Goal: Navigation & Orientation: Find specific page/section

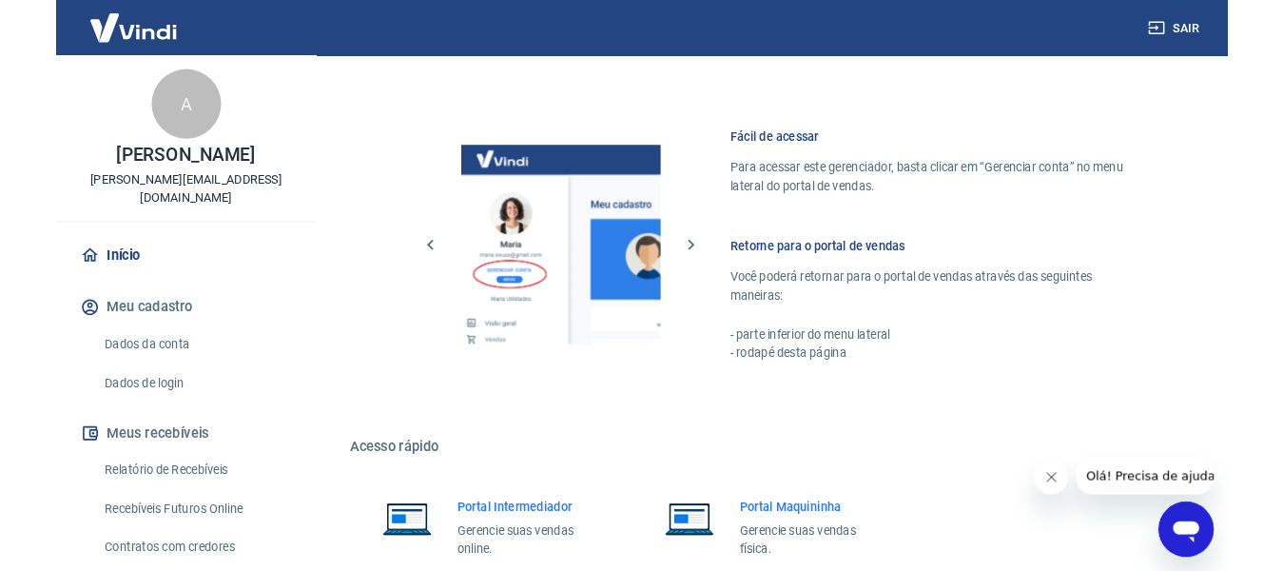
scroll to position [1133, 0]
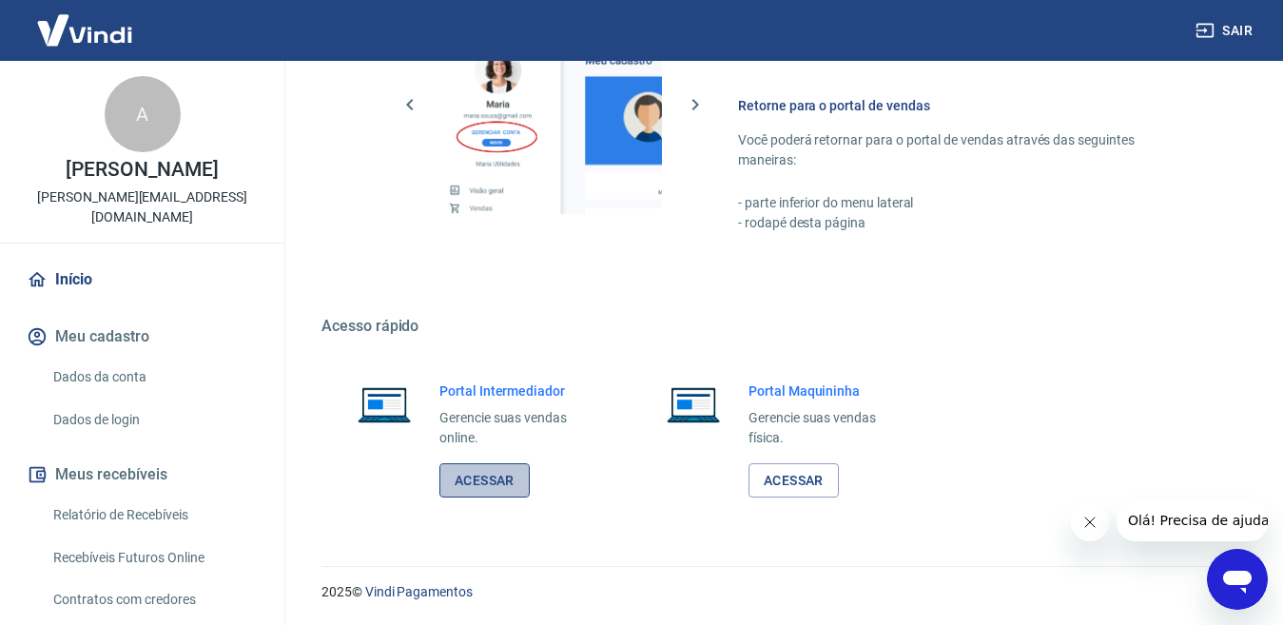
click at [474, 467] on link "Acessar" at bounding box center [484, 480] width 90 height 35
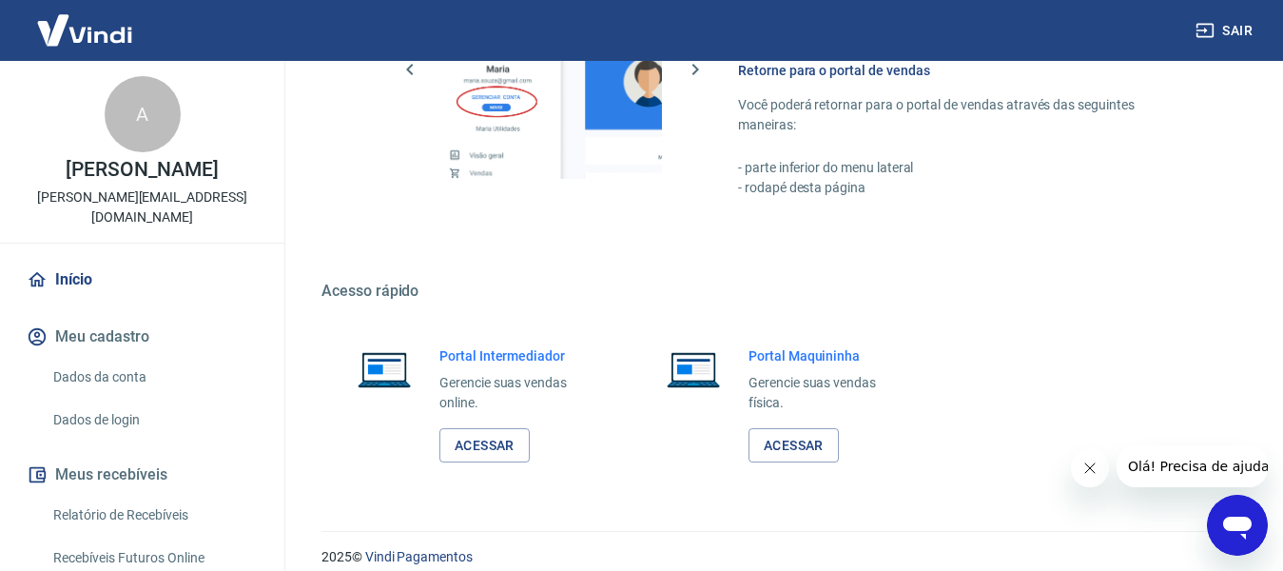
scroll to position [1187, 0]
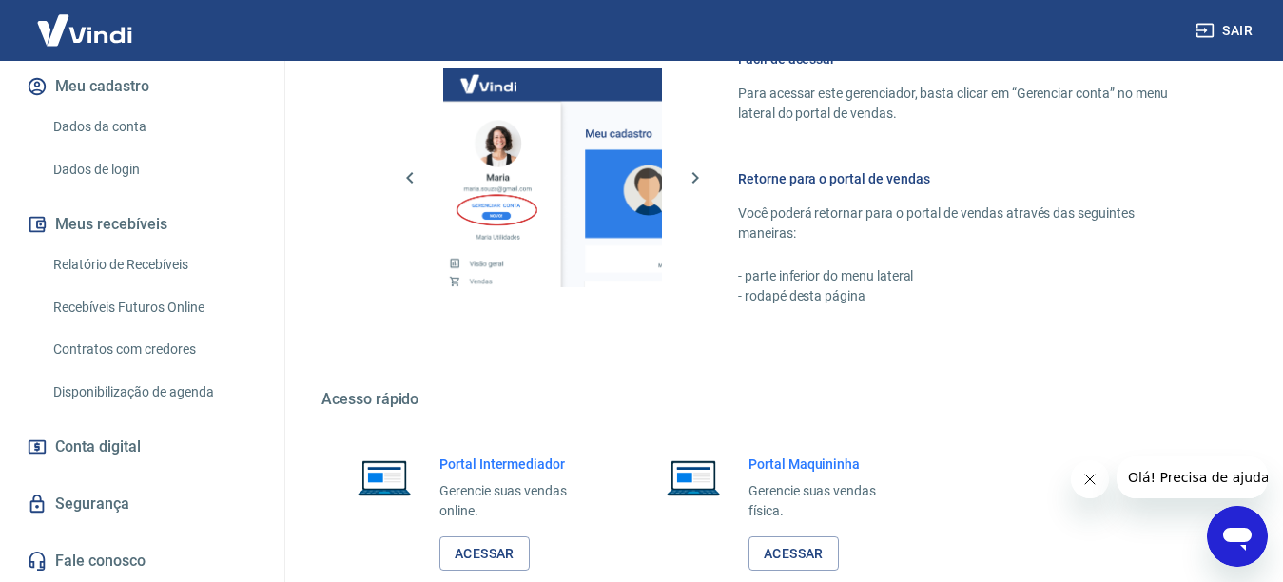
scroll to position [1176, 0]
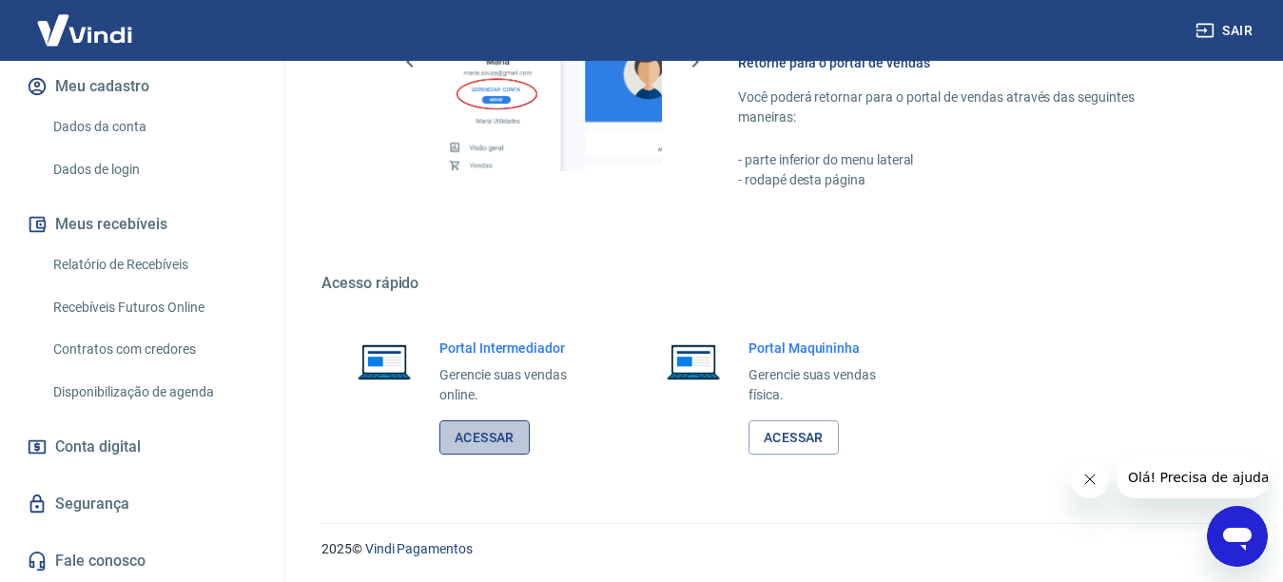
click at [458, 433] on link "Acessar" at bounding box center [484, 437] width 90 height 35
